Goal: Task Accomplishment & Management: Manage account settings

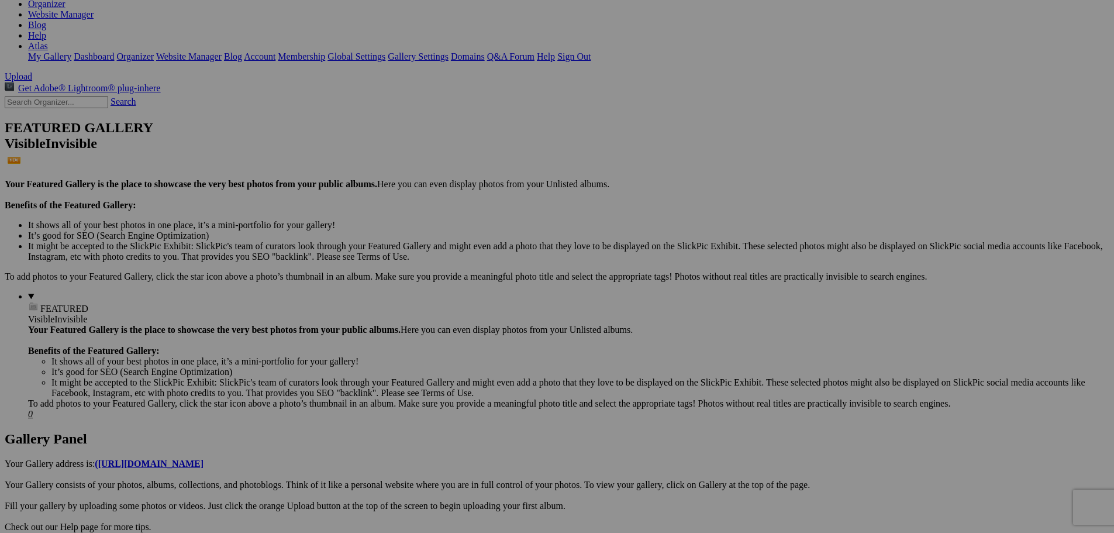
scroll to position [117, 0]
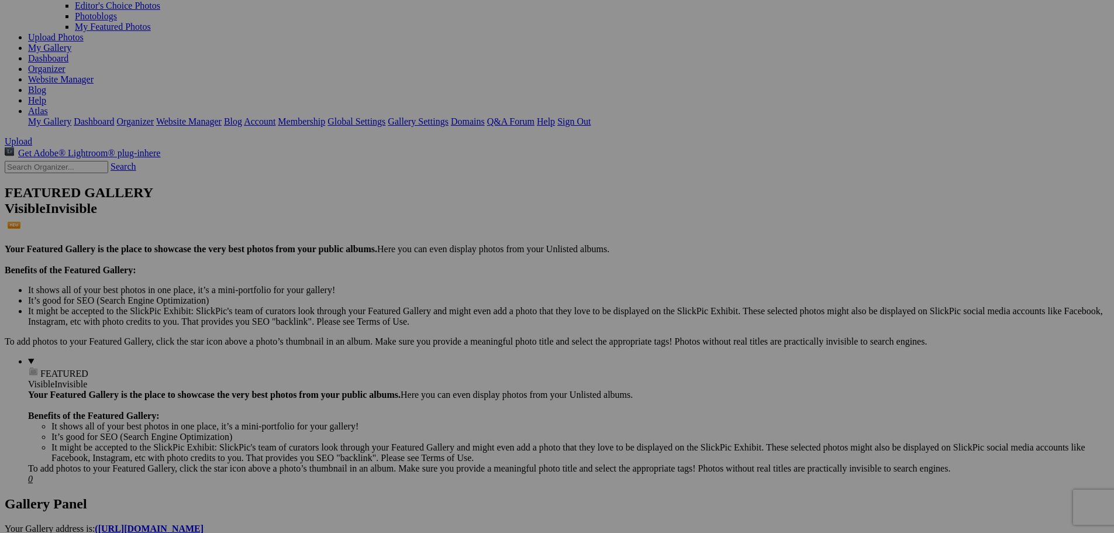
scroll to position [117, 0]
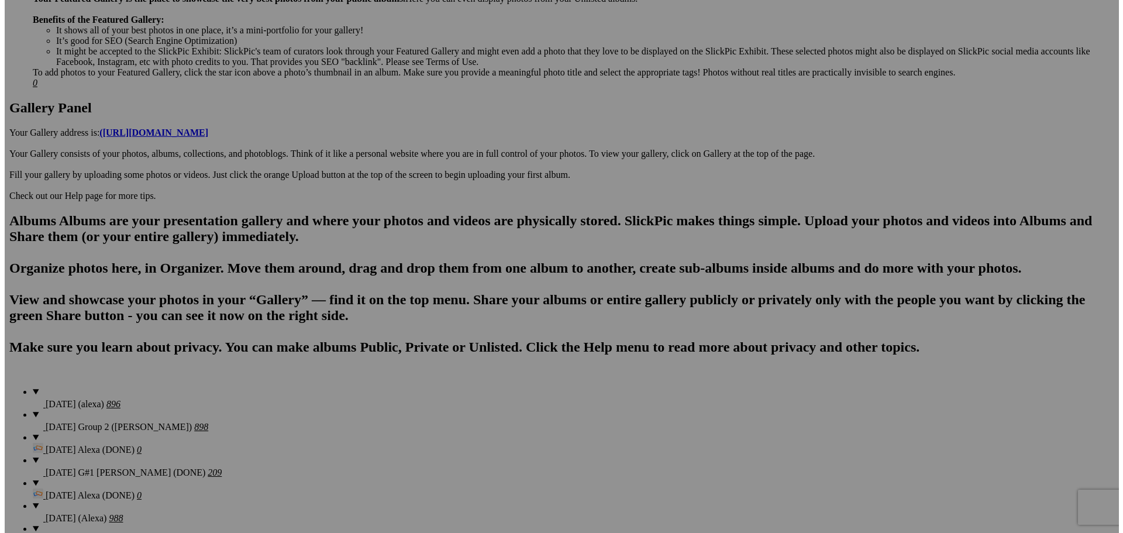
scroll to position [526, 0]
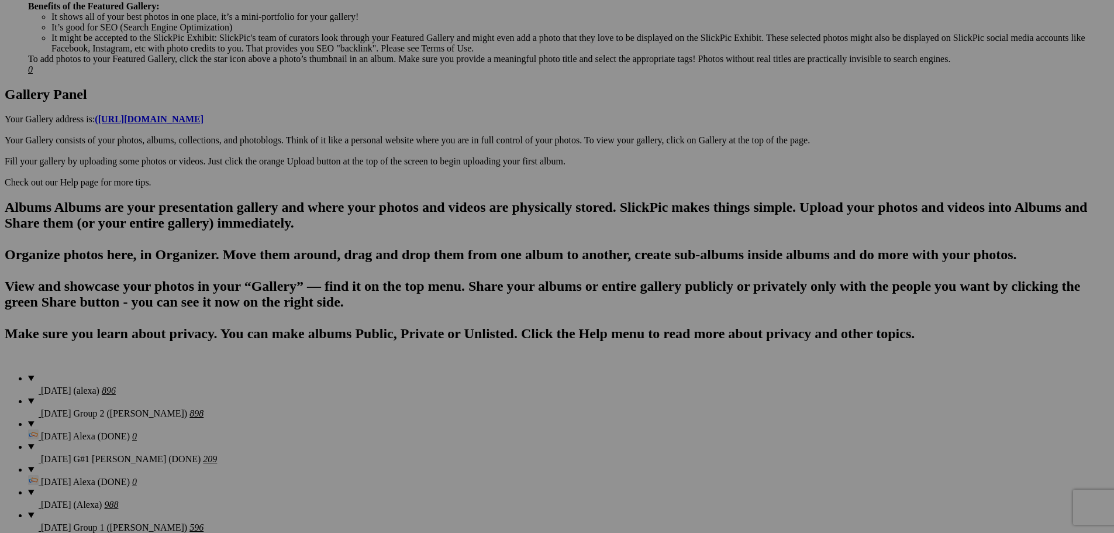
type textarea "<!-- SlickPic.com image hosting. HTML Bulk Share code Starts Here --> <div styl…"
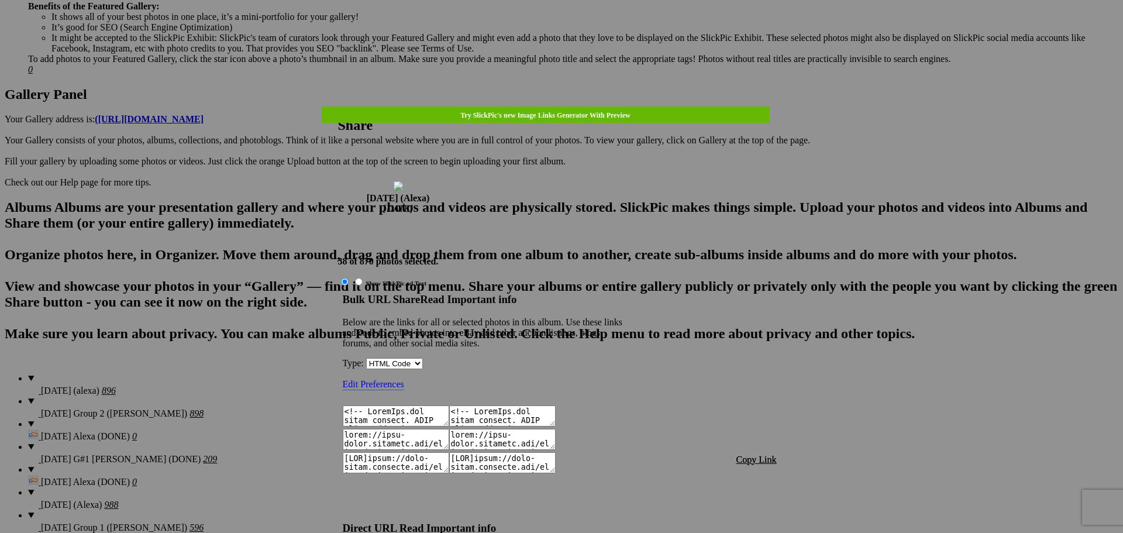
click at [759, 454] on span "Copy Link" at bounding box center [756, 459] width 40 height 10
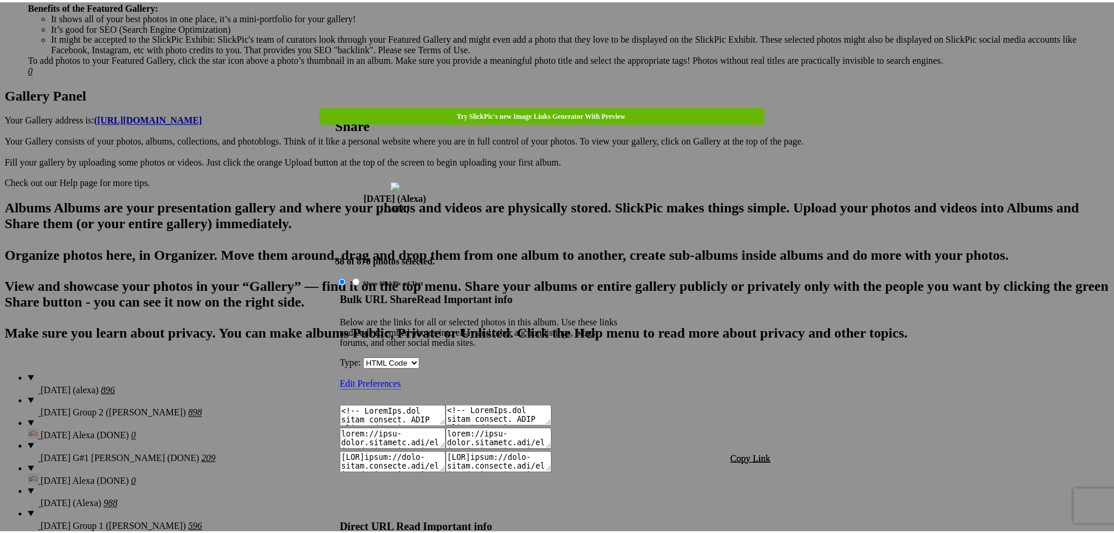
scroll to position [1422, 0]
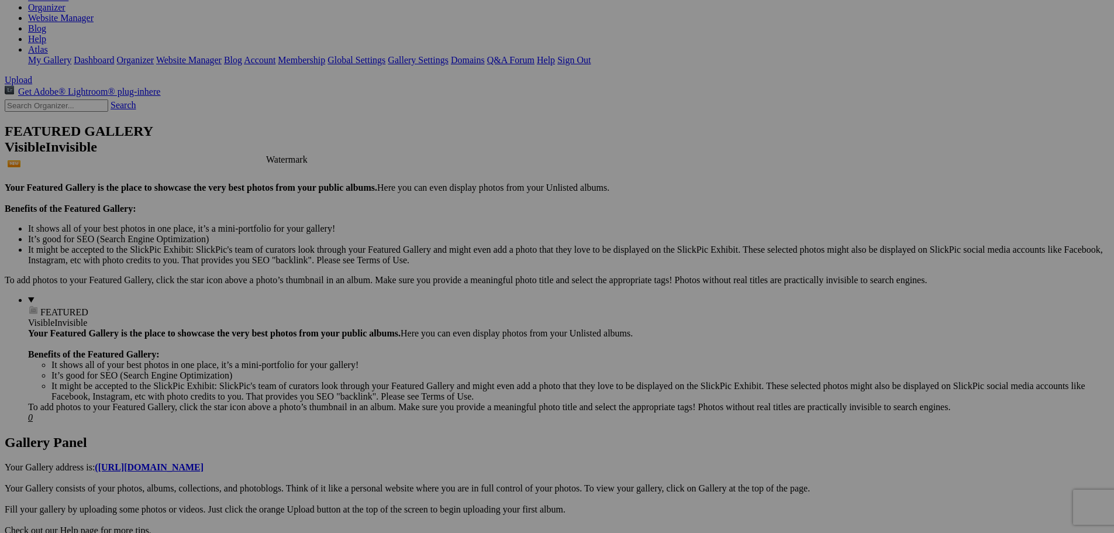
scroll to position [58, 0]
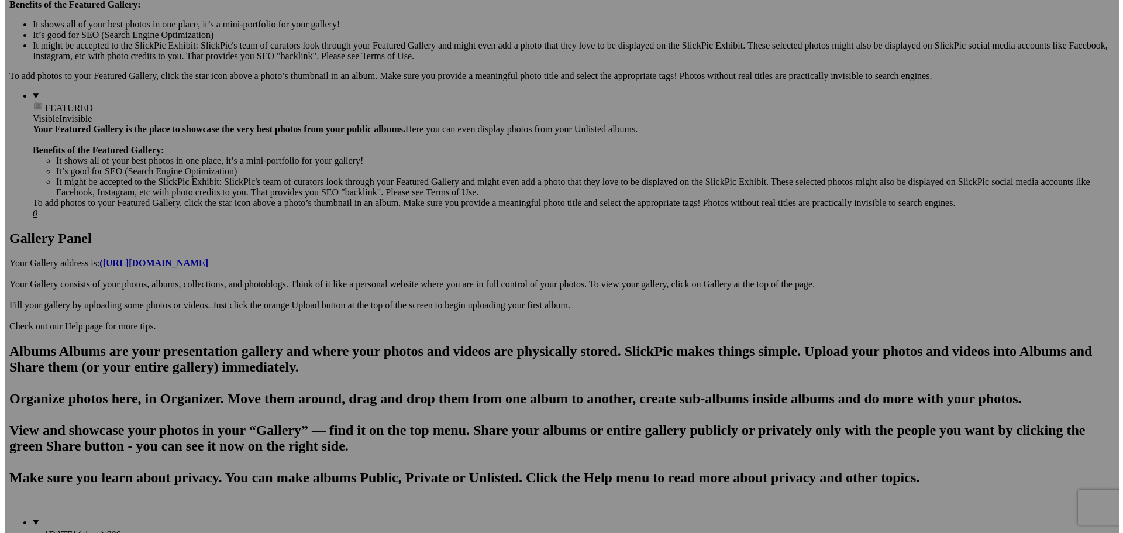
scroll to position [468, 0]
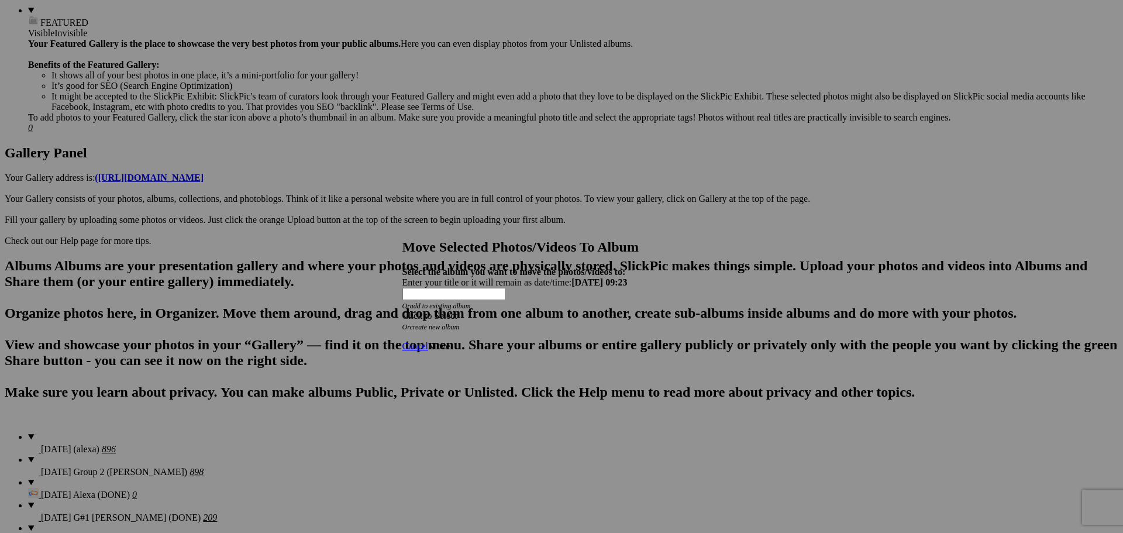
click at [581, 311] on div "Click to Select" at bounding box center [557, 316] width 310 height 11
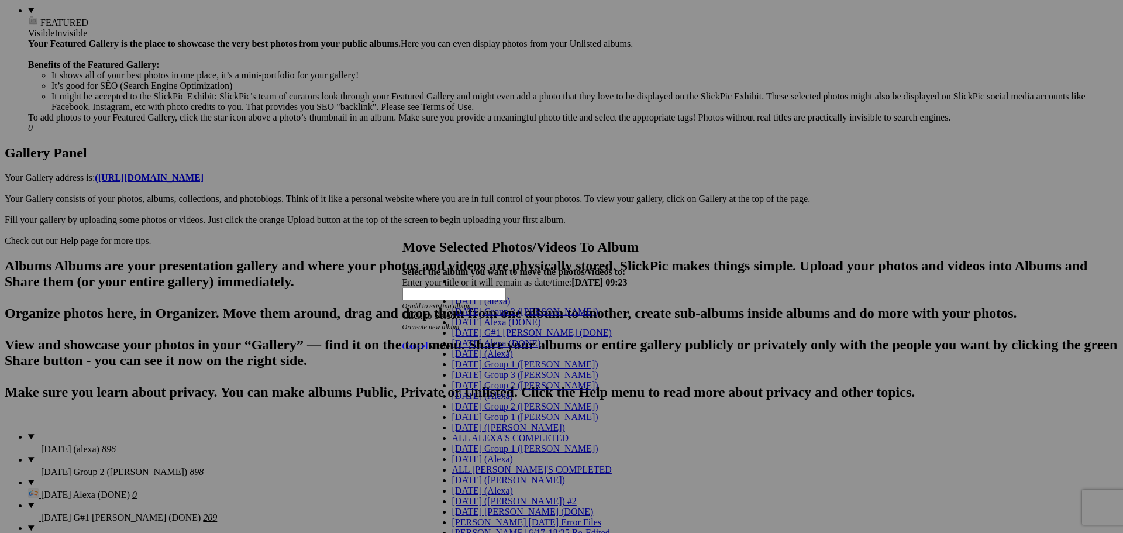
scroll to position [58, 0]
click at [495, 391] on link "[DATE] (Alexa)" at bounding box center [482, 396] width 61 height 10
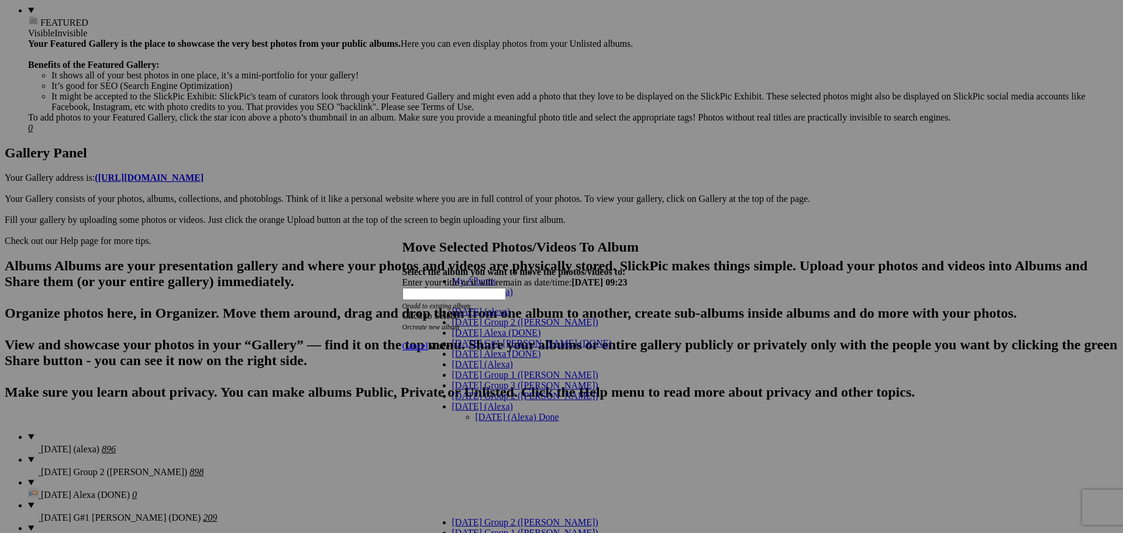
click at [485, 412] on link "[DATE] (Alexa) Done" at bounding box center [517, 417] width 84 height 10
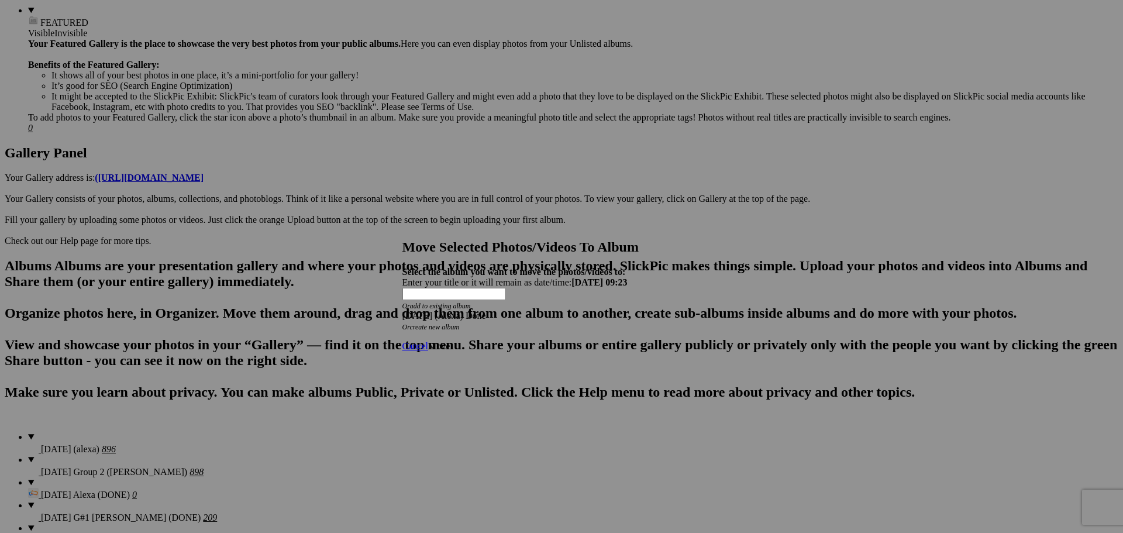
click at [626, 311] on div "[DATE] (Alexa) Done" at bounding box center [557, 316] width 310 height 11
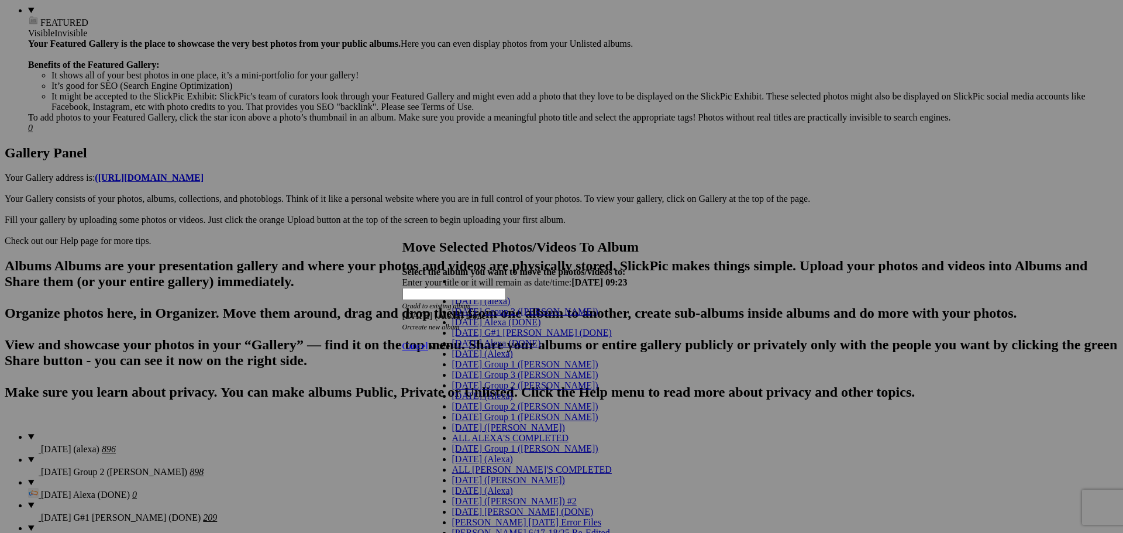
click at [500, 391] on link "[DATE] (Alexa)" at bounding box center [482, 396] width 61 height 10
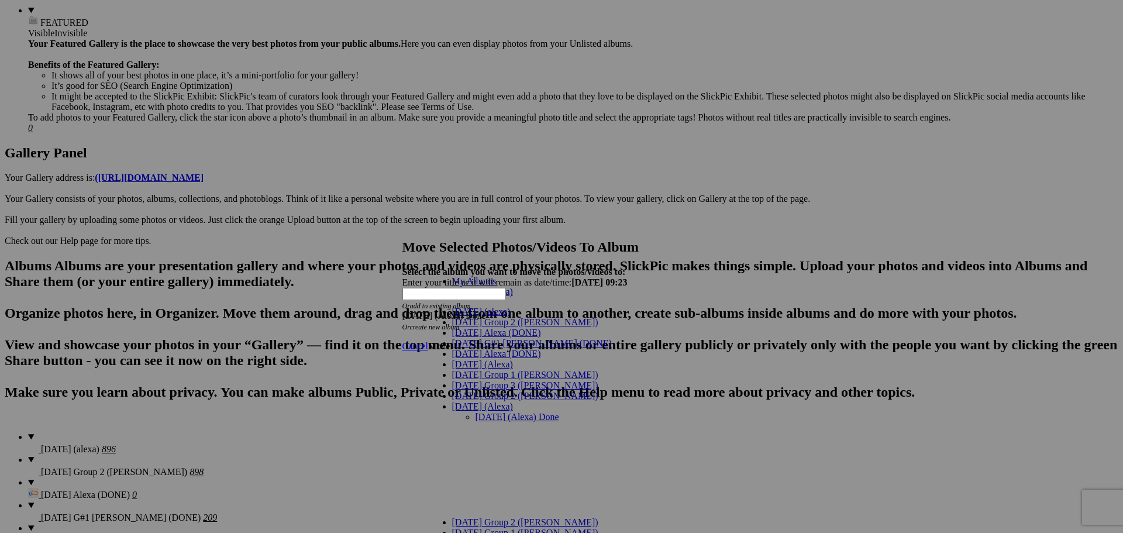
click at [497, 412] on link "[DATE] (Alexa) Done" at bounding box center [517, 417] width 84 height 10
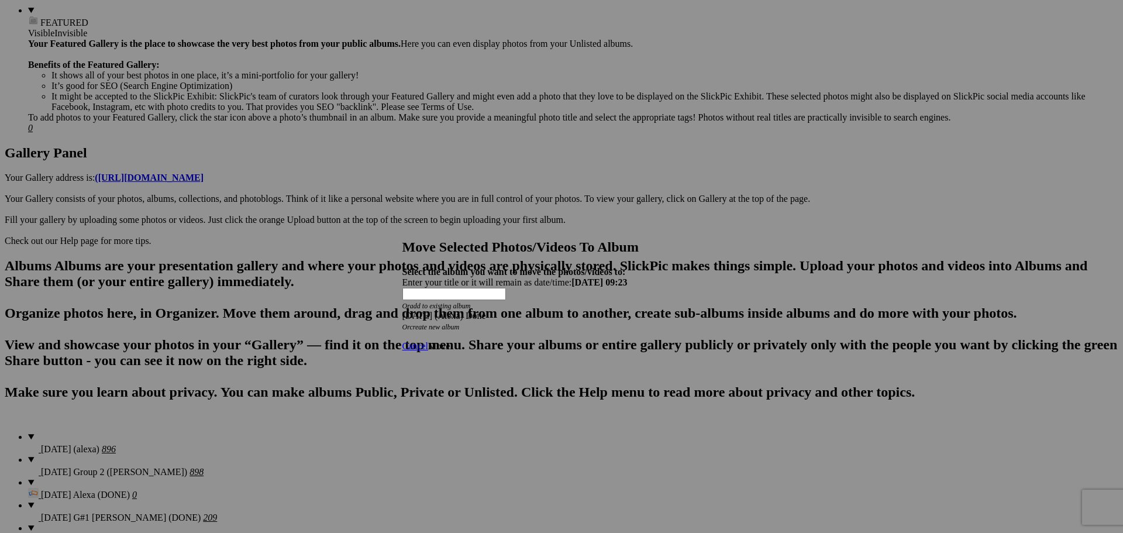
click at [450, 341] on span "Move" at bounding box center [439, 346] width 22 height 10
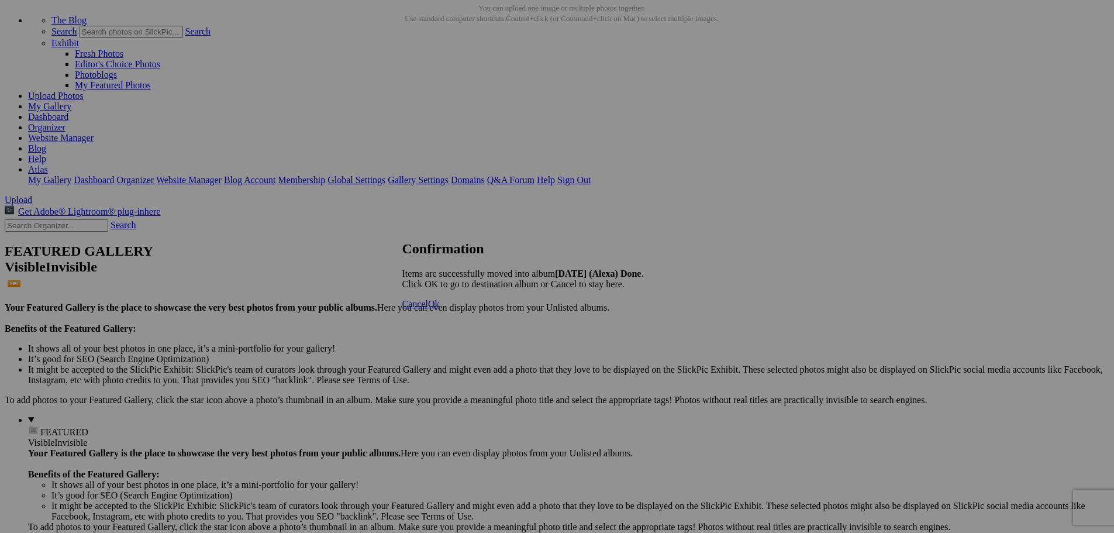
click at [428, 309] on span "Cancel" at bounding box center [415, 304] width 26 height 10
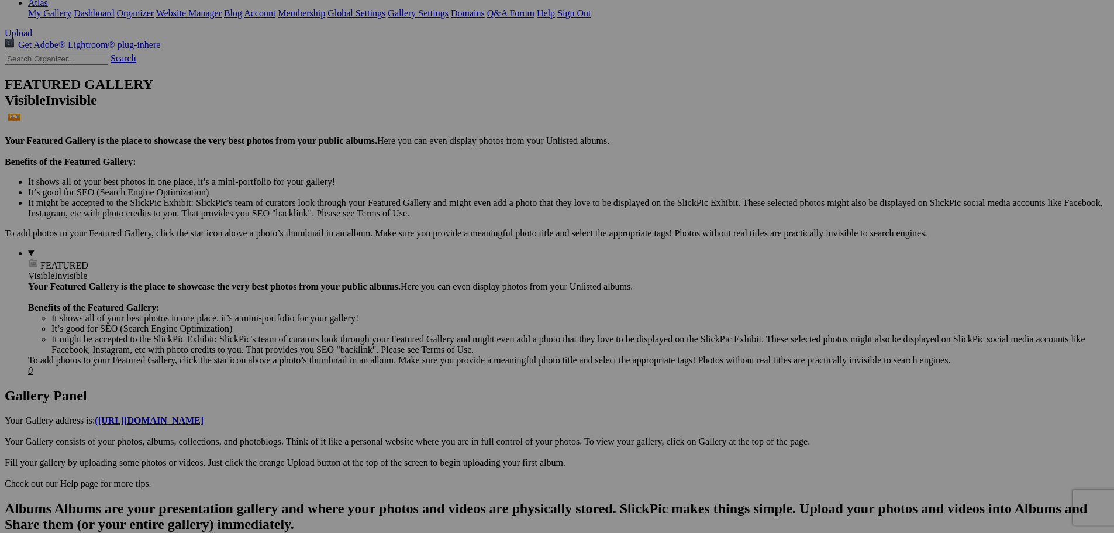
scroll to position [234, 0]
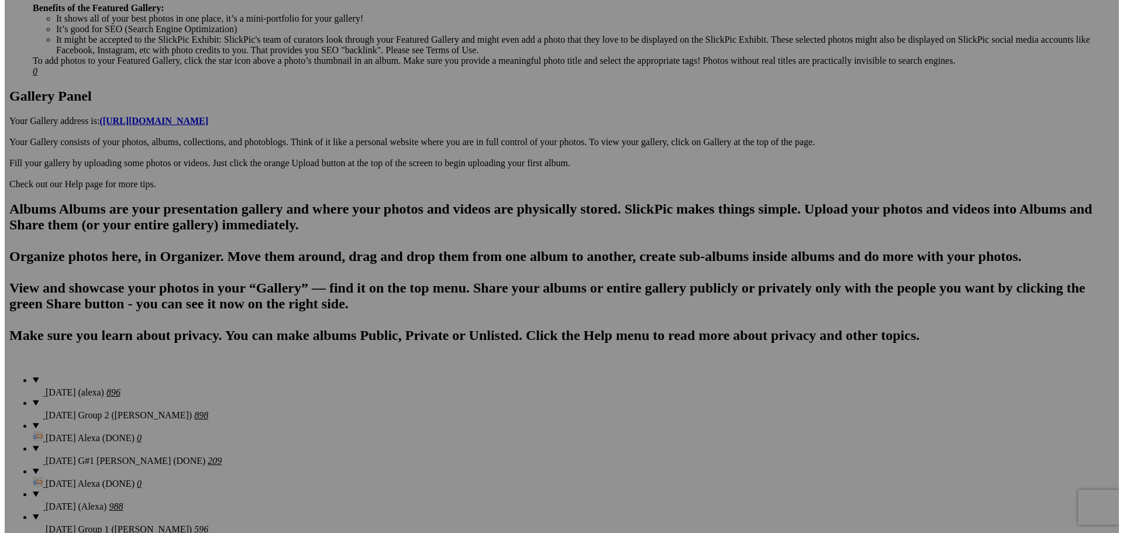
scroll to position [526, 0]
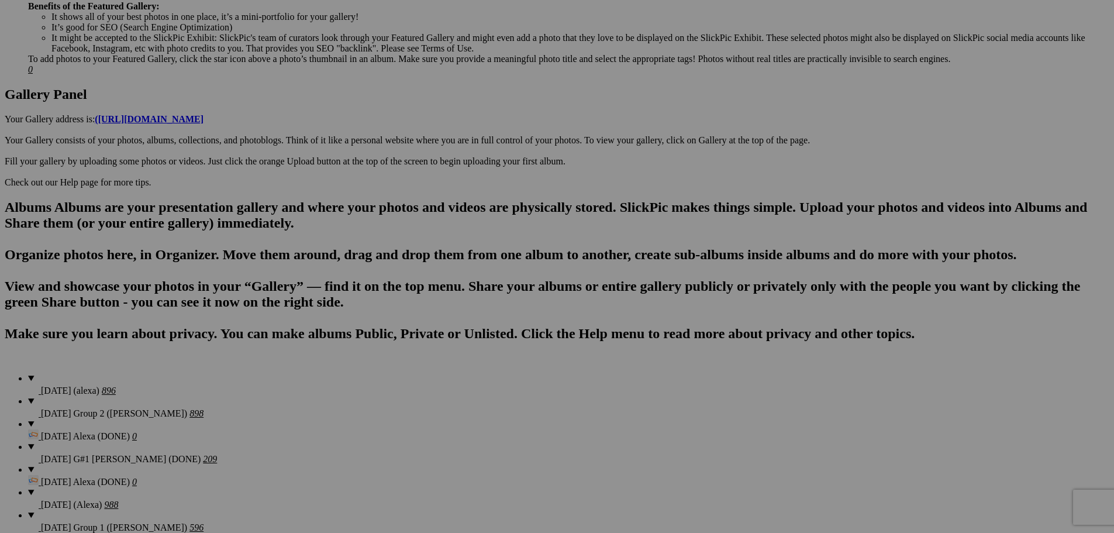
type textarea "<!-- SlickPic.com image hosting. HTML Bulk Share code Starts Here --> <div styl…"
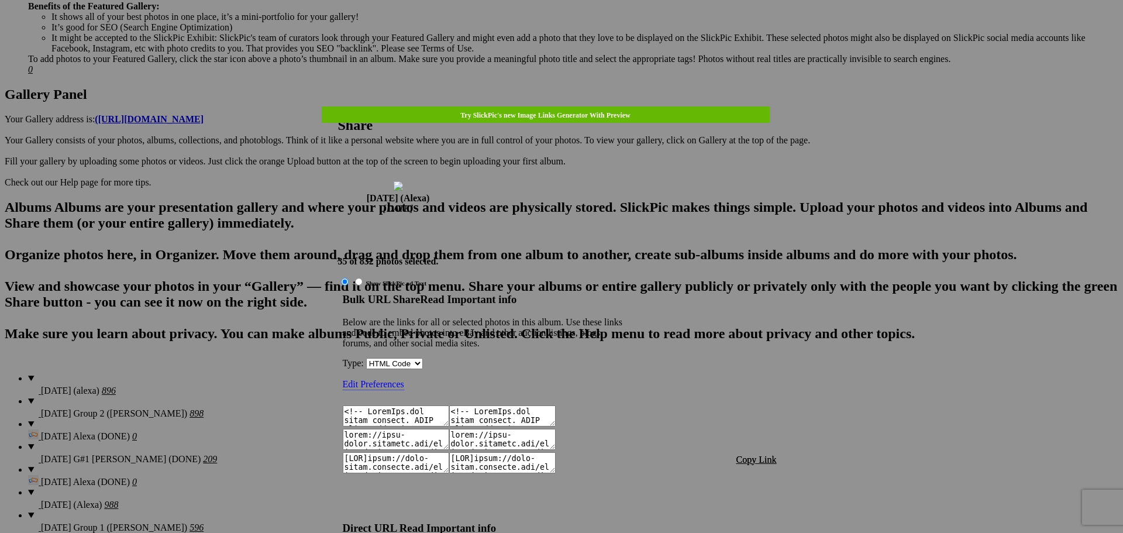
click at [762, 454] on span "Copy Link" at bounding box center [756, 459] width 40 height 10
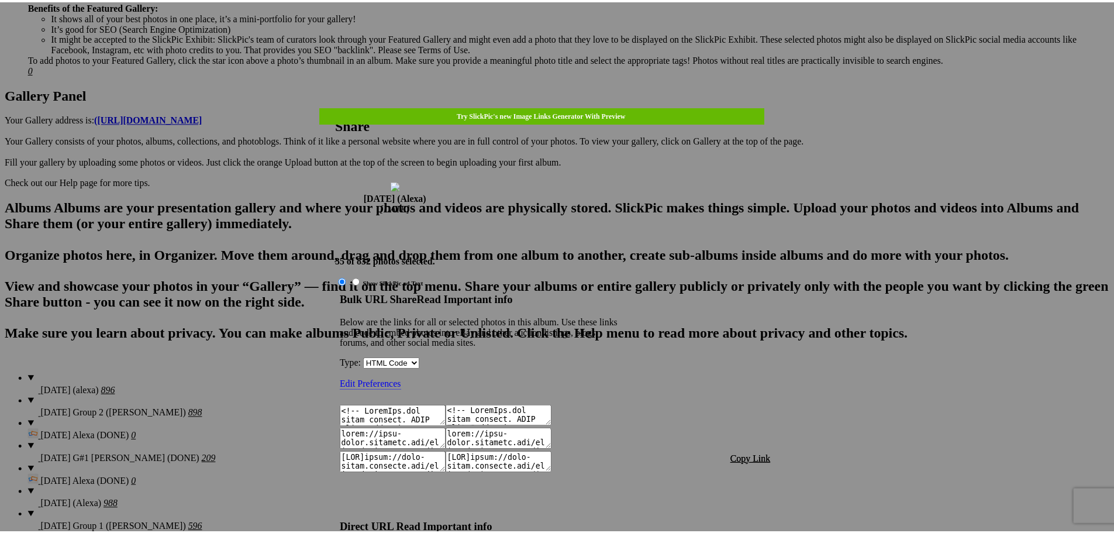
scroll to position [1310, 0]
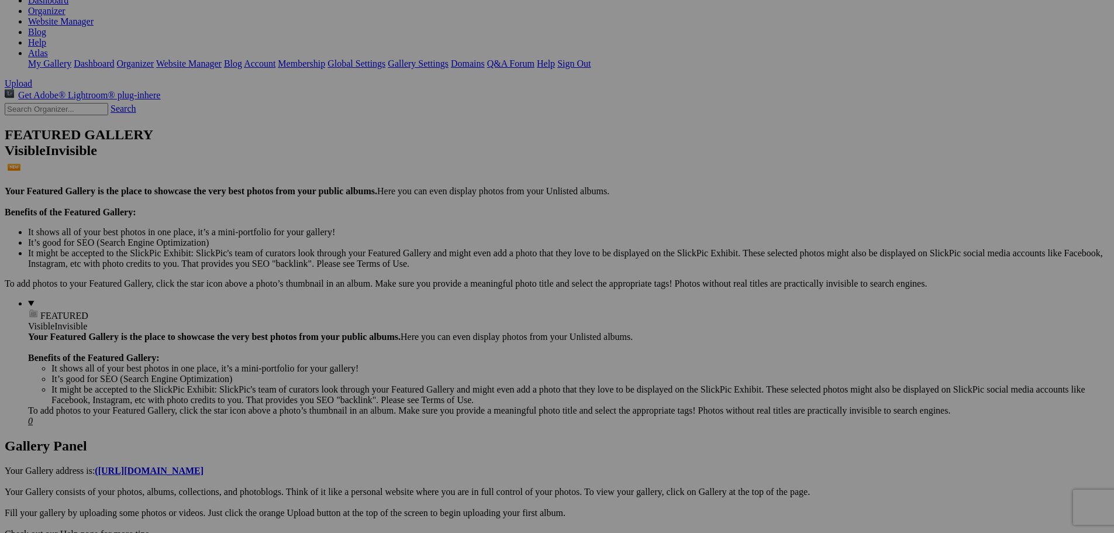
scroll to position [58, 0]
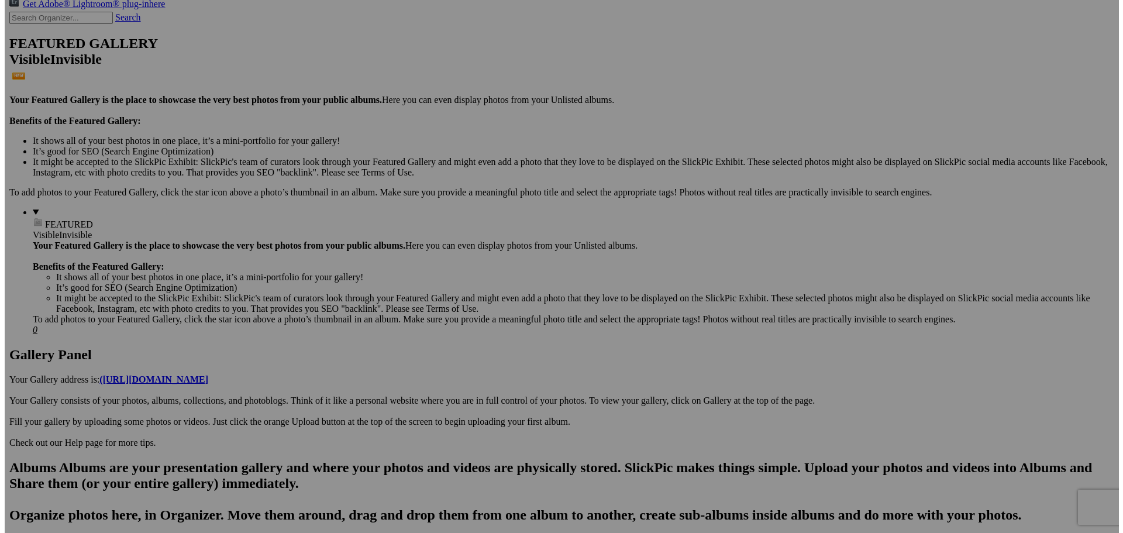
scroll to position [175, 0]
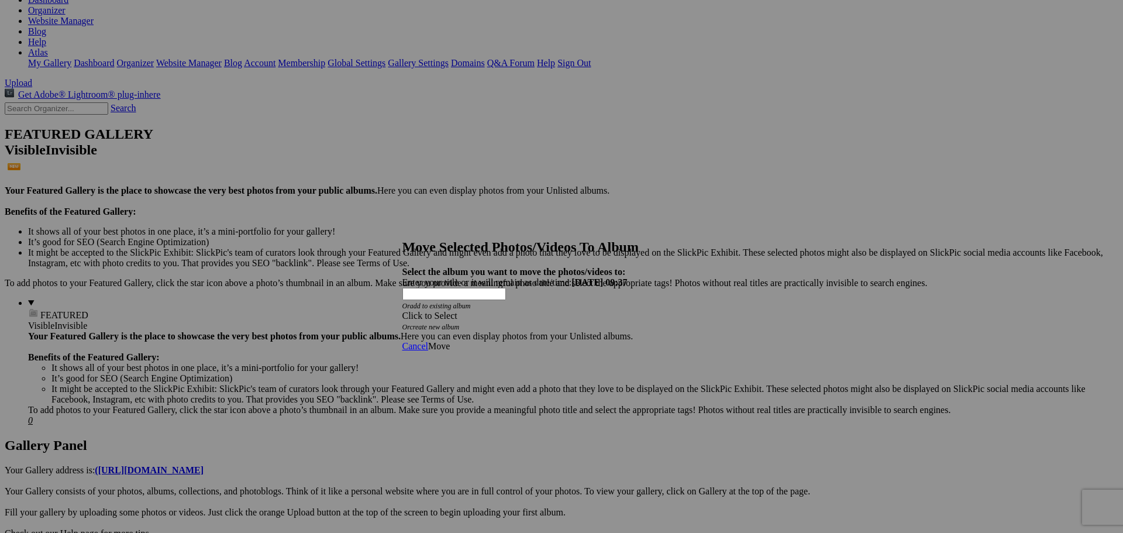
click at [566, 311] on div "Click to Select" at bounding box center [557, 316] width 310 height 11
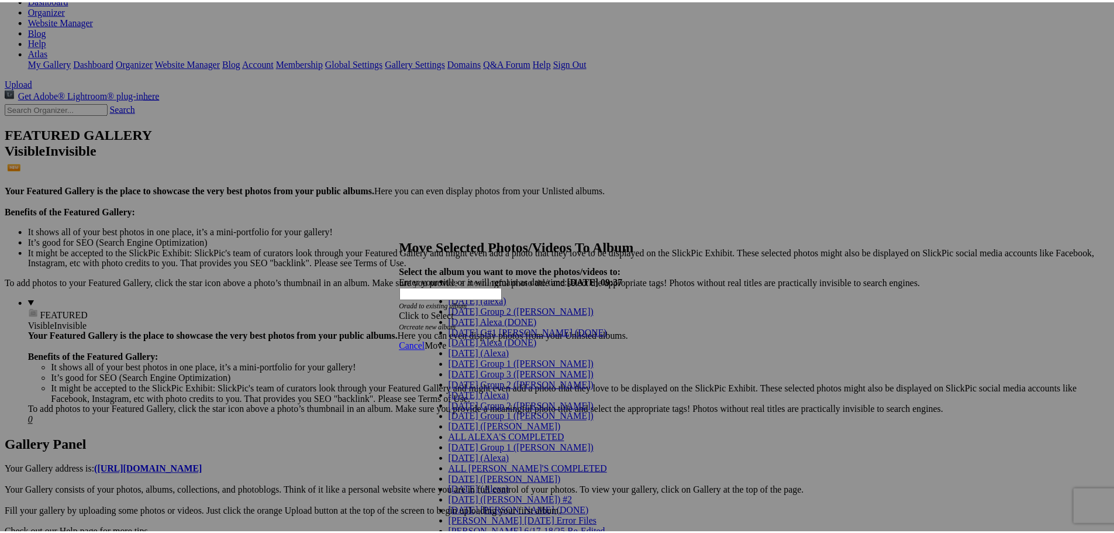
scroll to position [58, 0]
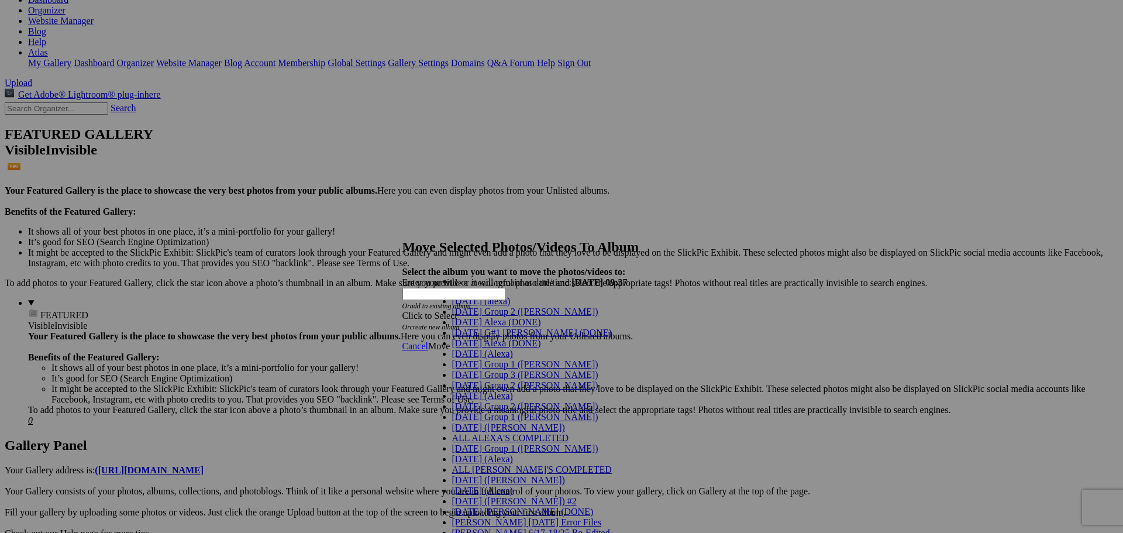
click at [511, 391] on link "[DATE] (Alexa)" at bounding box center [482, 396] width 61 height 10
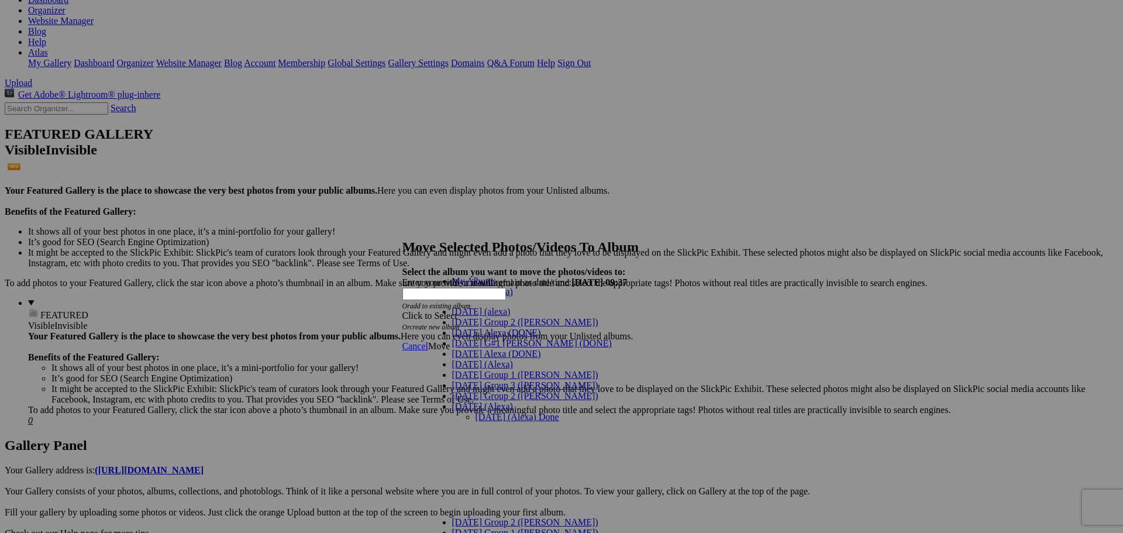
click at [508, 412] on link "[DATE] (Alexa) Done" at bounding box center [517, 417] width 84 height 10
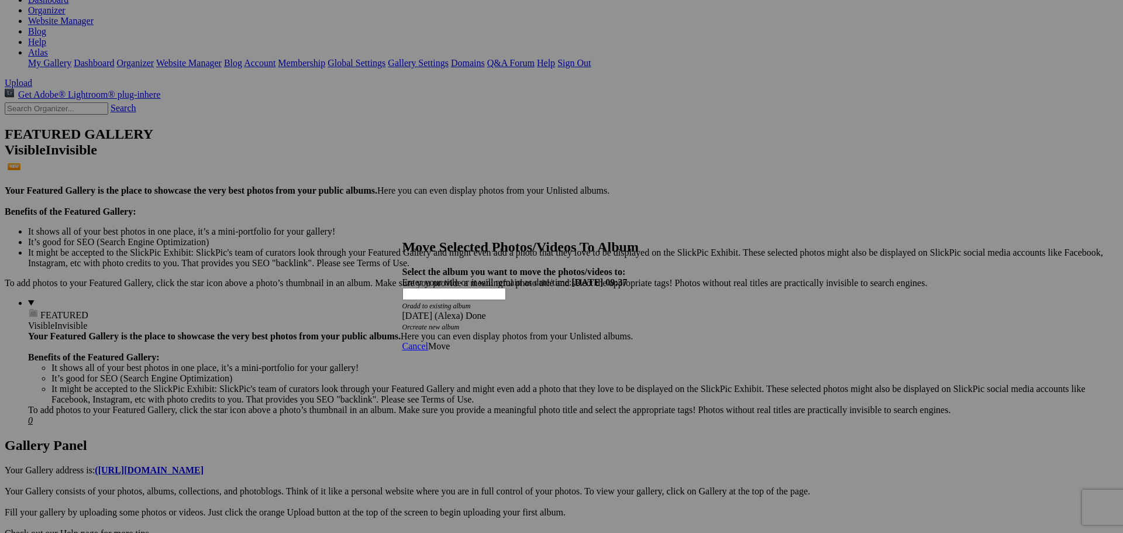
click at [450, 341] on link "Move" at bounding box center [439, 346] width 22 height 10
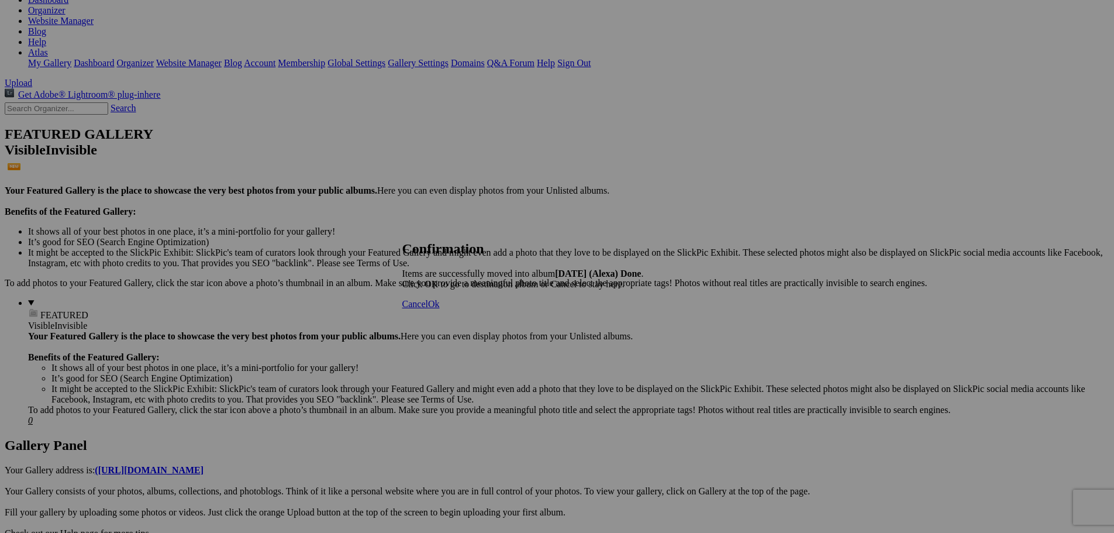
click at [440, 309] on span "Ok" at bounding box center [434, 304] width 12 height 10
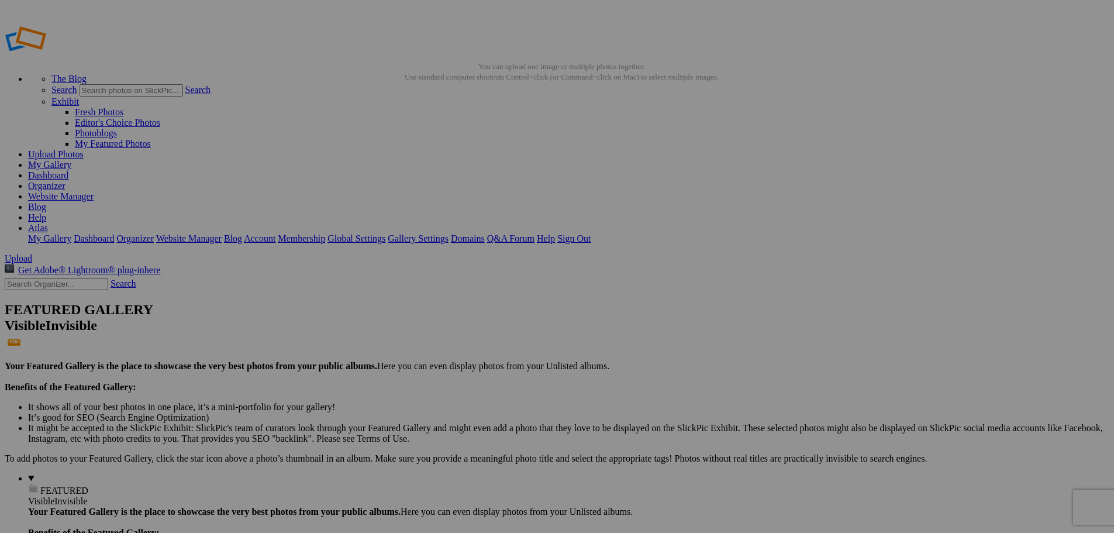
scroll to position [117, 0]
